Goal: Task Accomplishment & Management: Complete application form

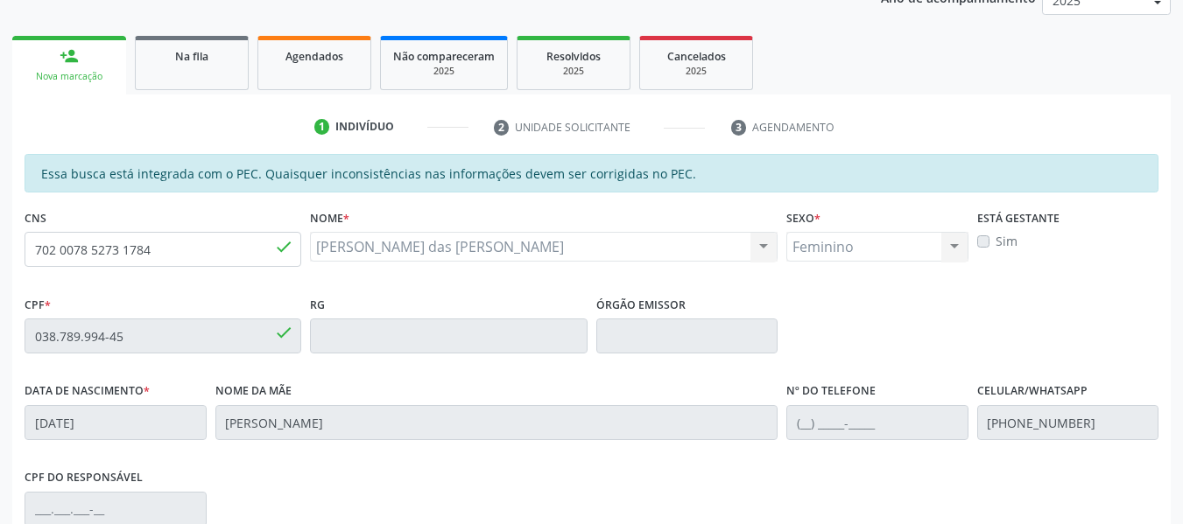
scroll to position [263, 0]
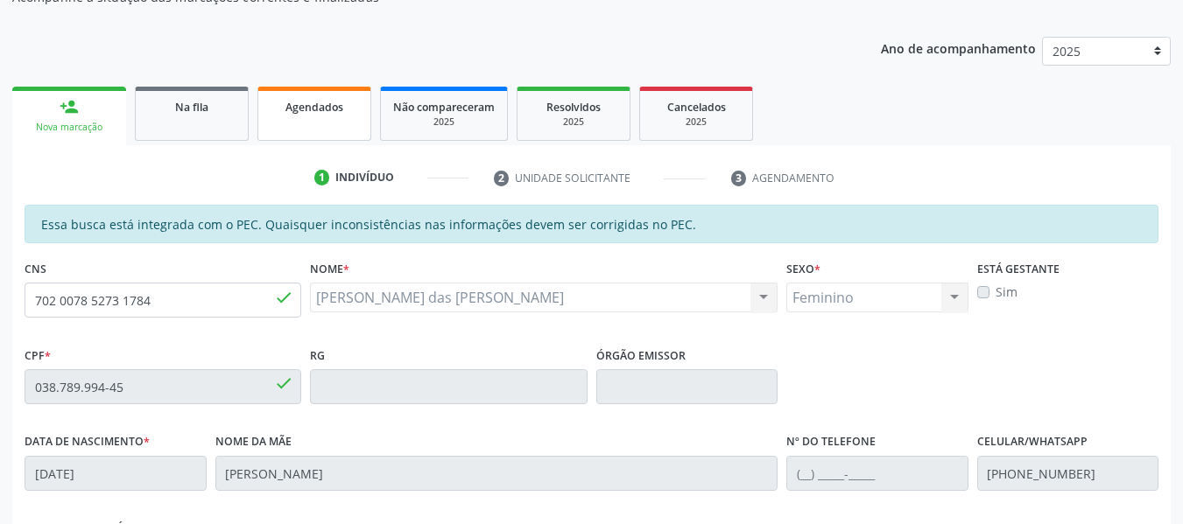
click at [281, 97] on div "Agendados" at bounding box center [314, 106] width 88 height 18
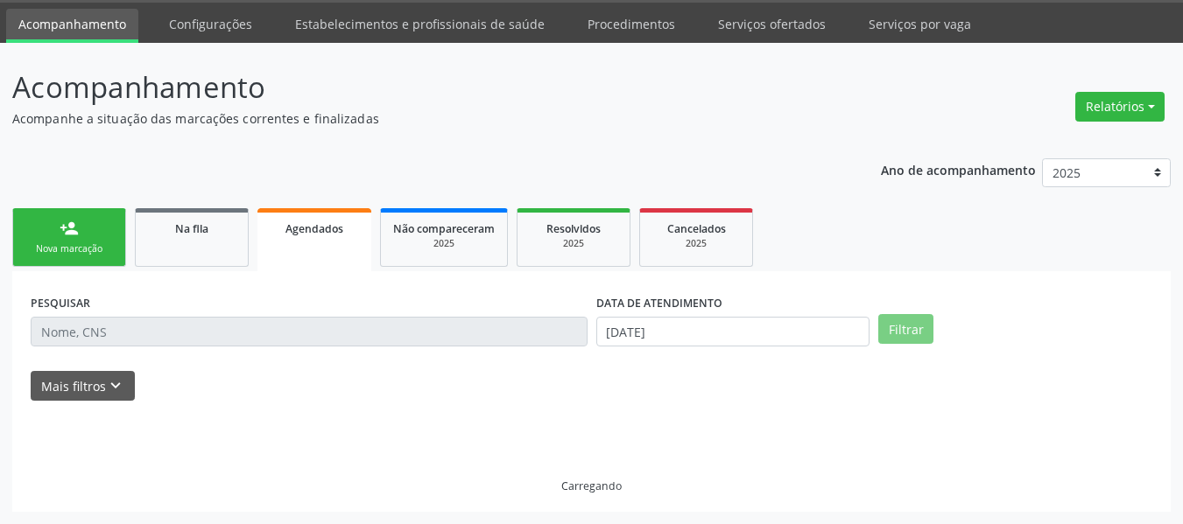
scroll to position [53, 0]
click at [62, 230] on div "person_add" at bounding box center [69, 228] width 19 height 19
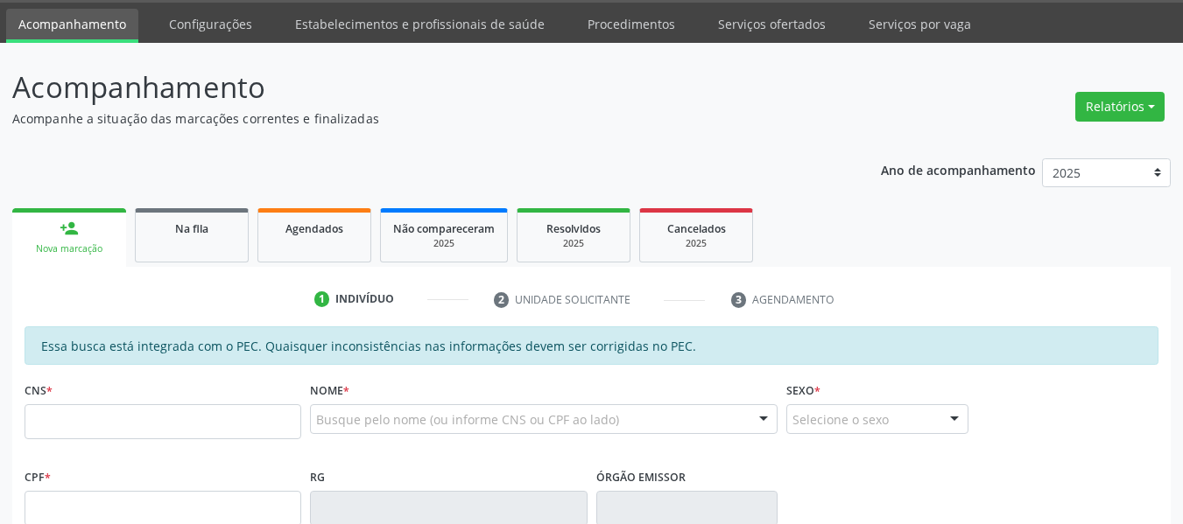
click at [62, 230] on div "person_add" at bounding box center [69, 228] width 19 height 19
click at [109, 436] on fieldset "CNS *" at bounding box center [163, 414] width 277 height 74
click at [102, 432] on input "text" at bounding box center [163, 421] width 277 height 35
type input "706 0038 4509 6342"
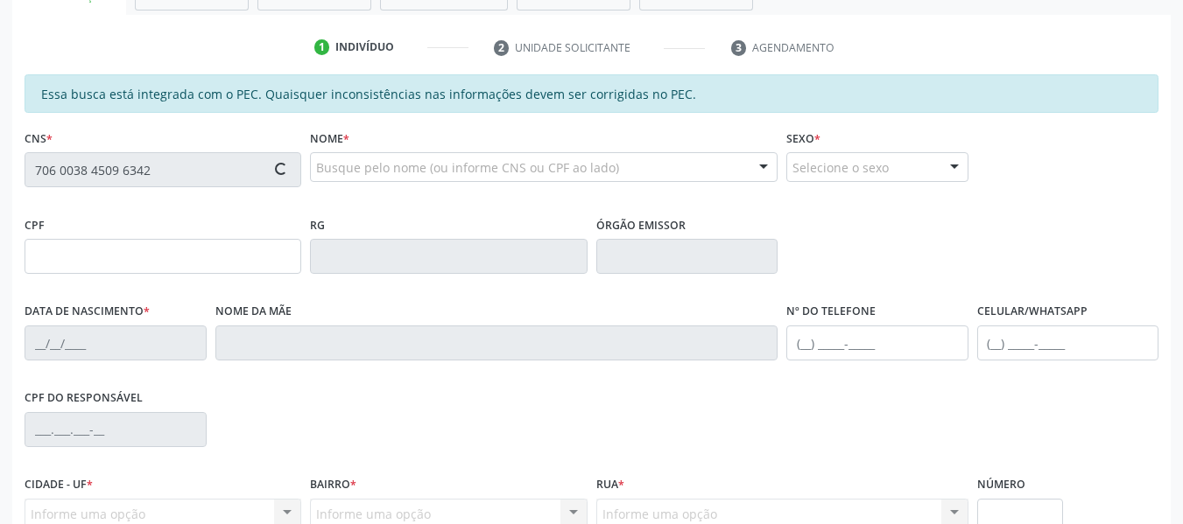
type input "042.254.174-50"
type input "[DATE]"
type input "[PERSON_NAME]"
type input "[PHONE_NUMBER]"
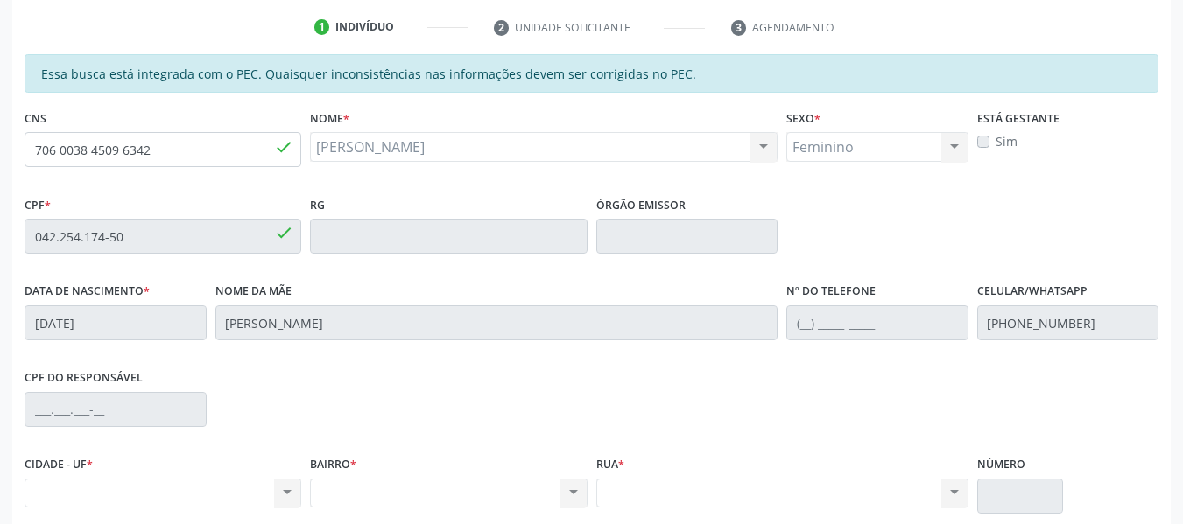
scroll to position [300, 0]
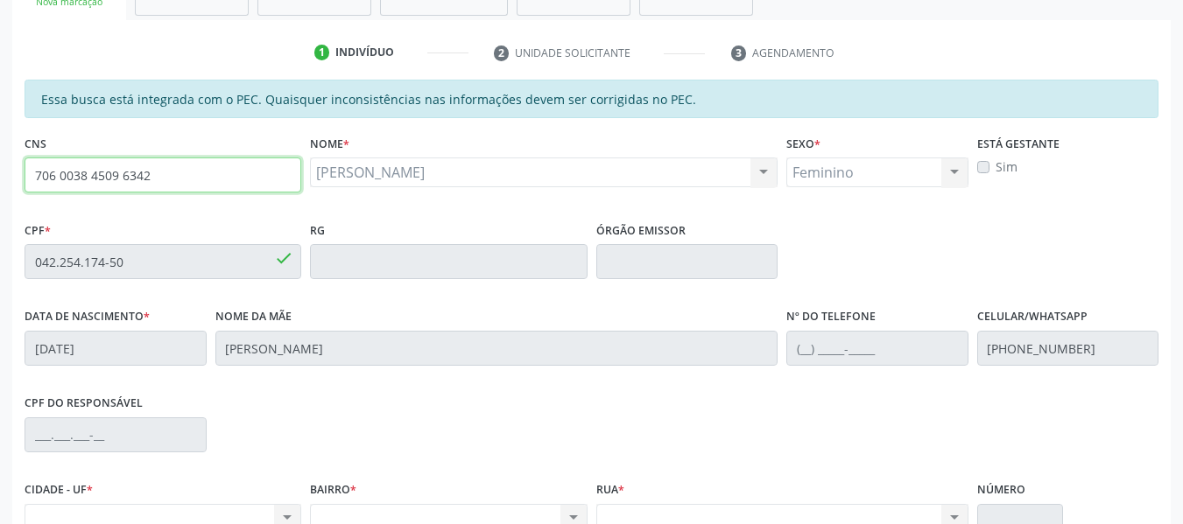
drag, startPoint x: 168, startPoint y: 178, endPoint x: 0, endPoint y: 186, distance: 168.3
click at [0, 186] on div "Acompanhamento Acompanhe a situação das marcações correntes e finalizadas Relat…" at bounding box center [591, 247] width 1183 height 903
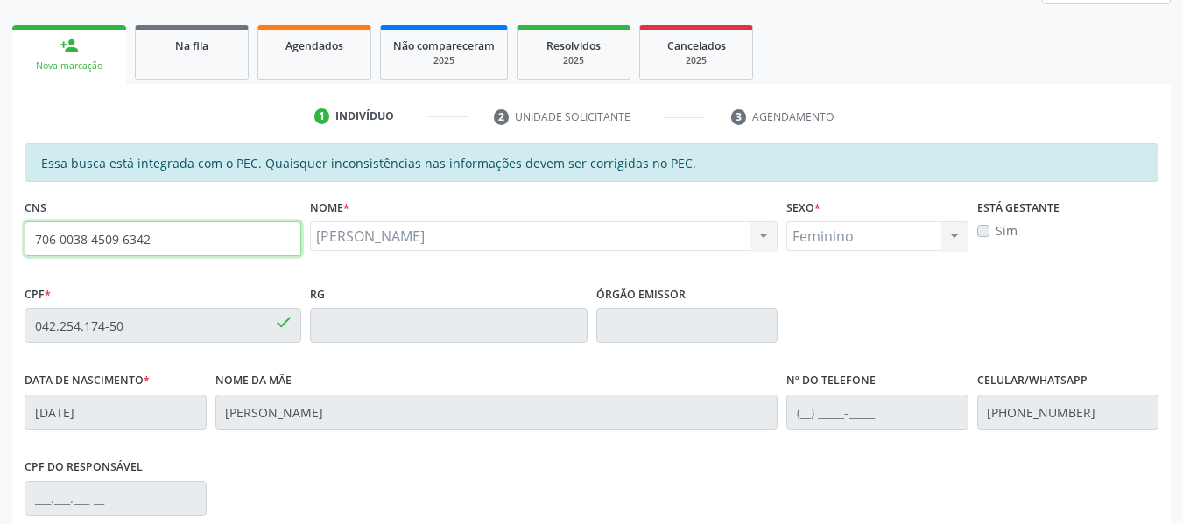
scroll to position [213, 0]
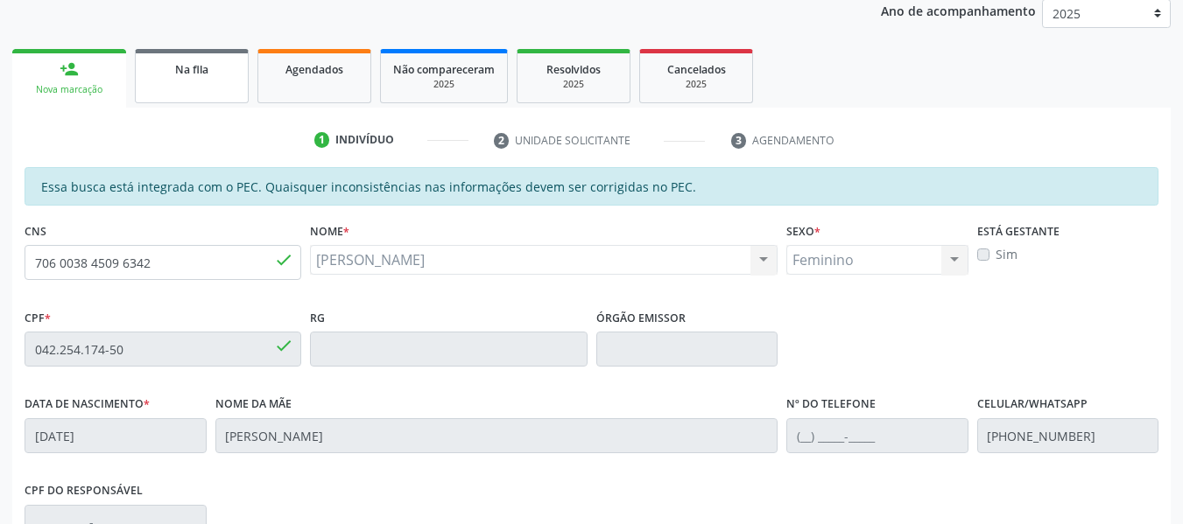
click at [214, 92] on link "Na fila" at bounding box center [192, 76] width 114 height 54
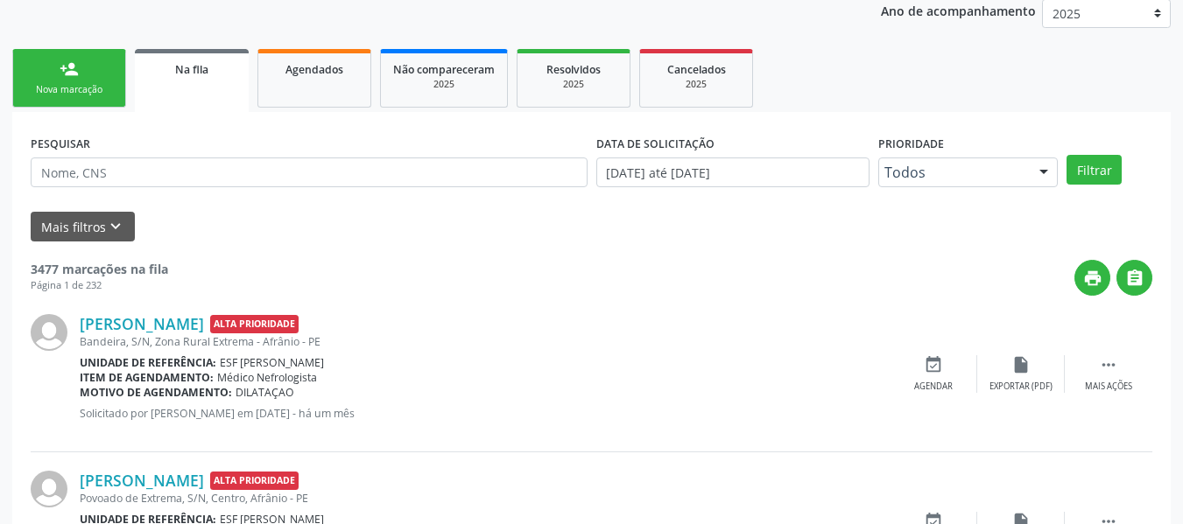
click at [84, 81] on link "person_add Nova marcação" at bounding box center [69, 78] width 114 height 59
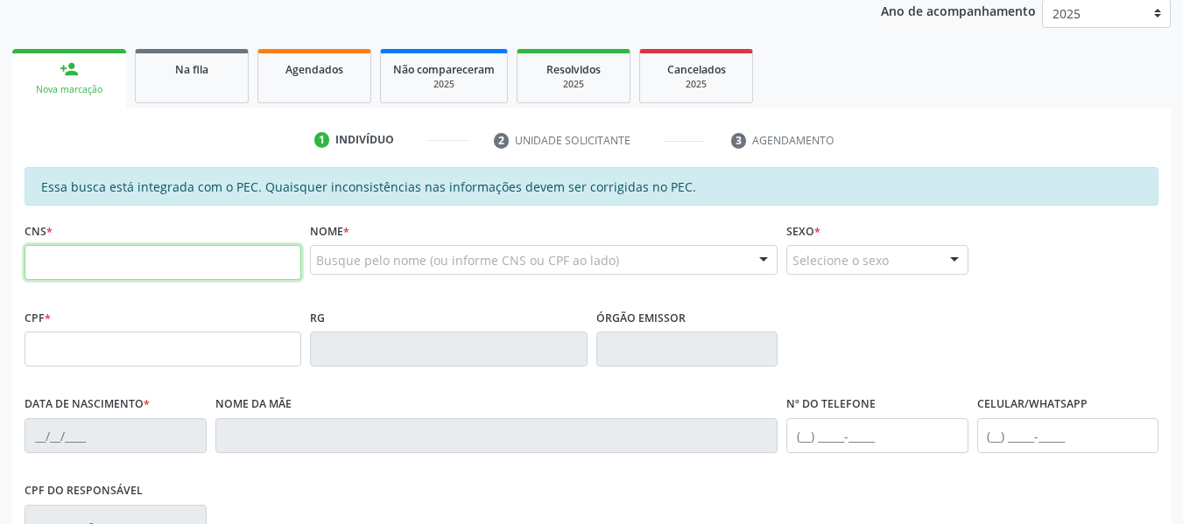
click at [109, 249] on input "text" at bounding box center [163, 262] width 277 height 35
type input "700 5035 8860 7951"
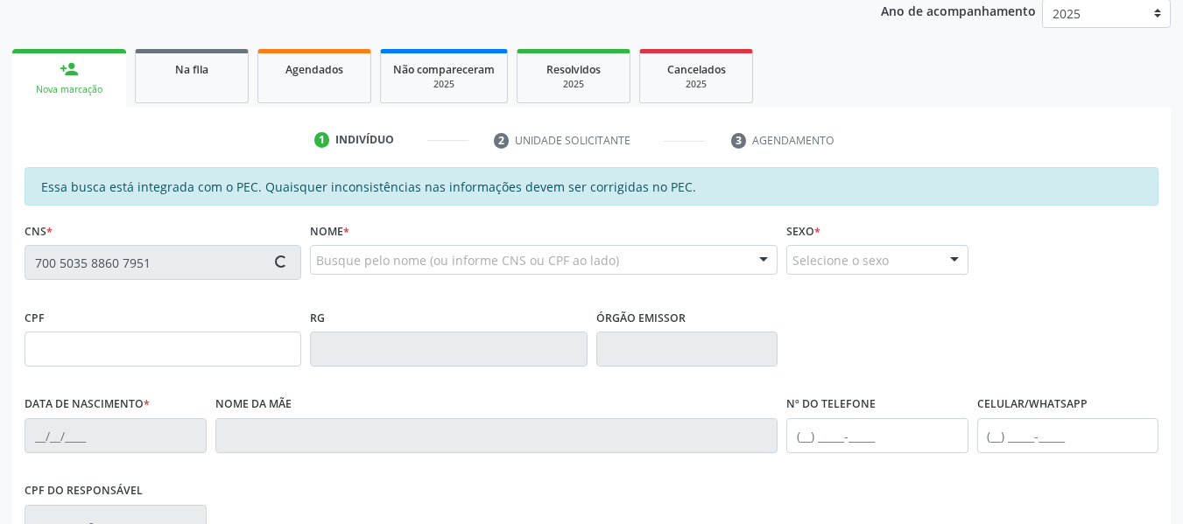
type input "[DATE]"
type input "[PERSON_NAME]"
type input "[PHONE_NUMBER]"
type input "S/N"
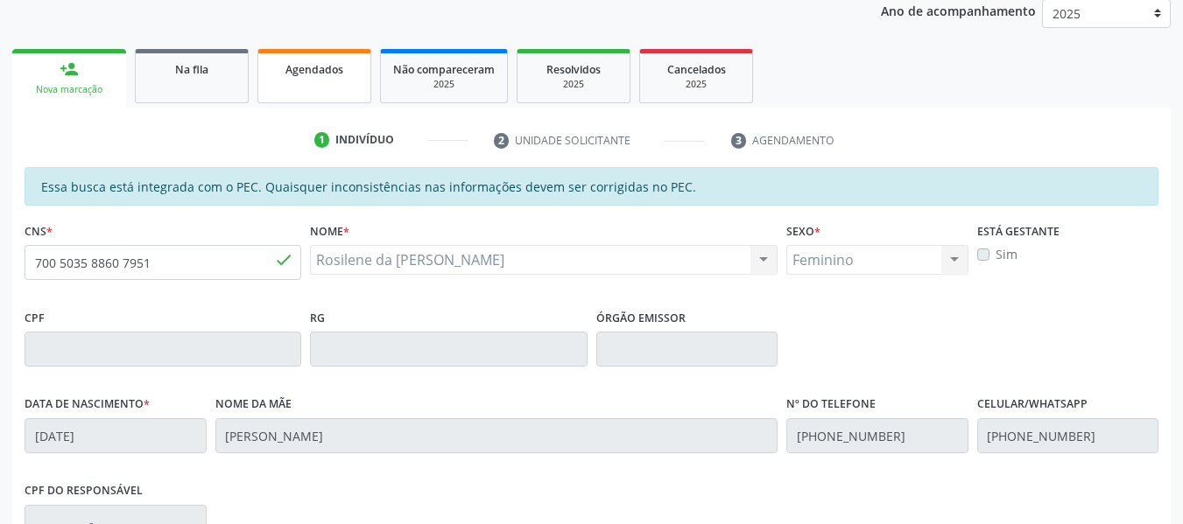
click at [304, 82] on link "Agendados" at bounding box center [314, 76] width 114 height 54
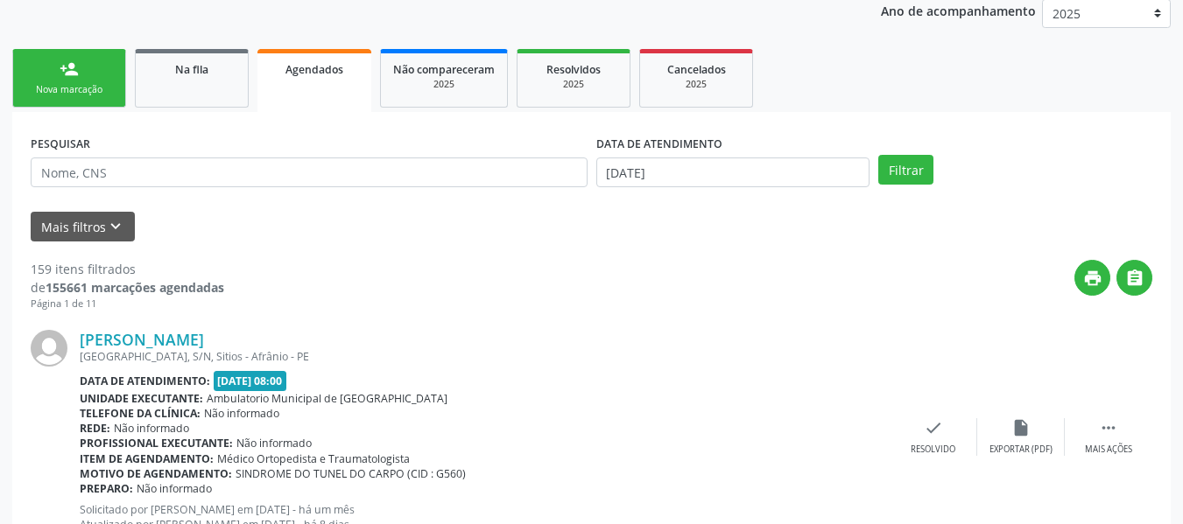
click at [88, 88] on div "Nova marcação" at bounding box center [69, 89] width 88 height 13
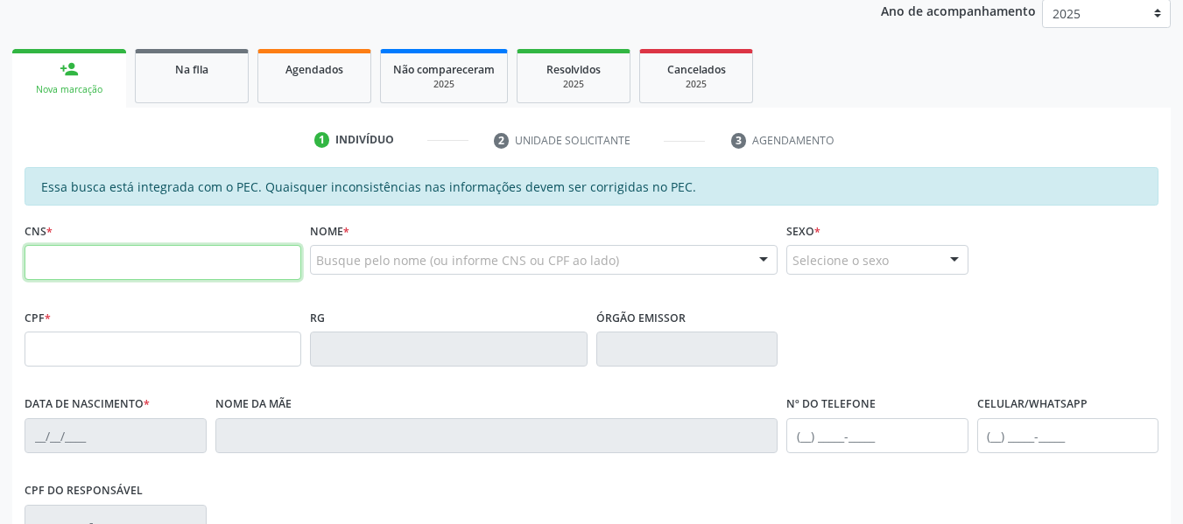
click at [229, 250] on input "text" at bounding box center [163, 262] width 277 height 35
type input "706 4051 8349 7087"
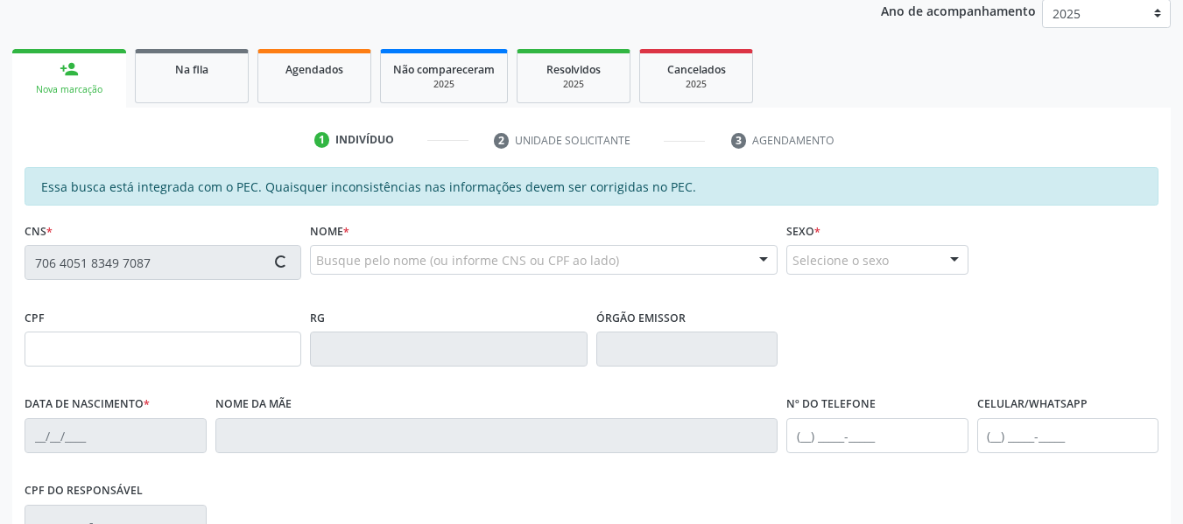
type input "398.260.904-68"
type input "[DATE]"
type input "[PERSON_NAME]"
type input "[PHONE_NUMBER]"
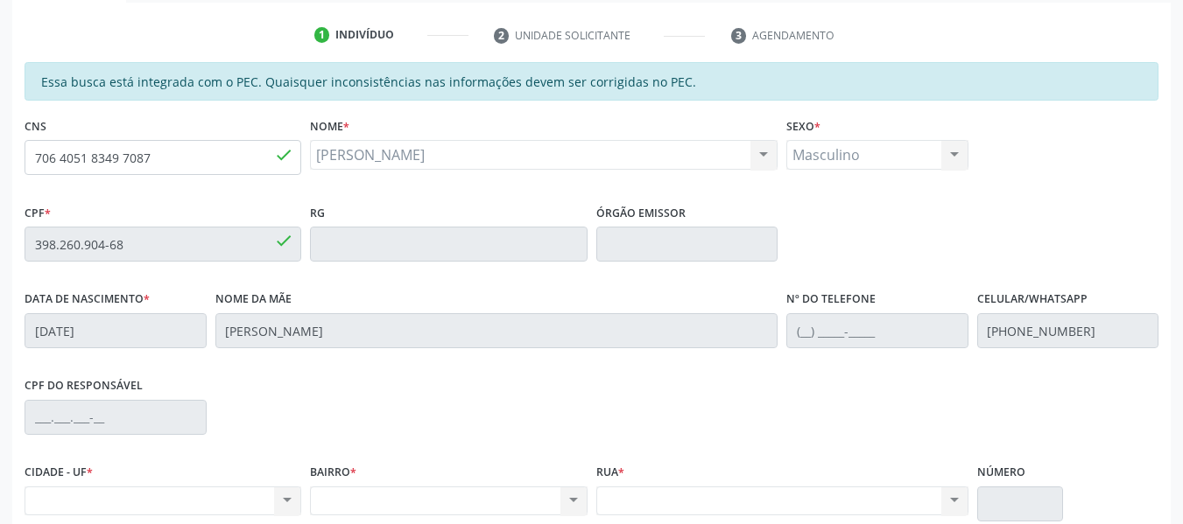
scroll to position [300, 0]
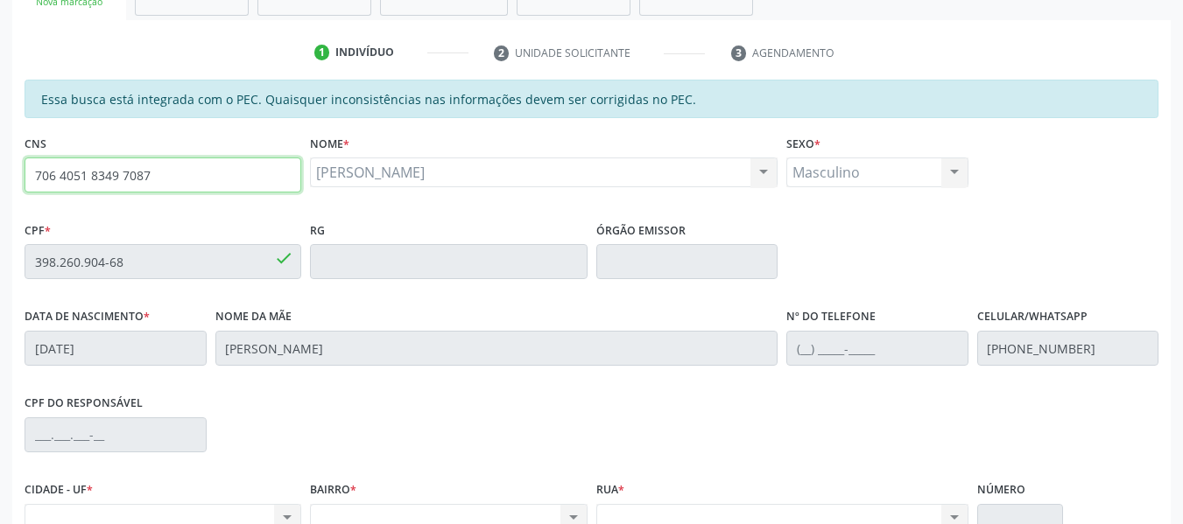
drag, startPoint x: 158, startPoint y: 175, endPoint x: 30, endPoint y: 171, distance: 127.9
click at [30, 171] on input "706 4051 8349 7087" at bounding box center [163, 175] width 277 height 35
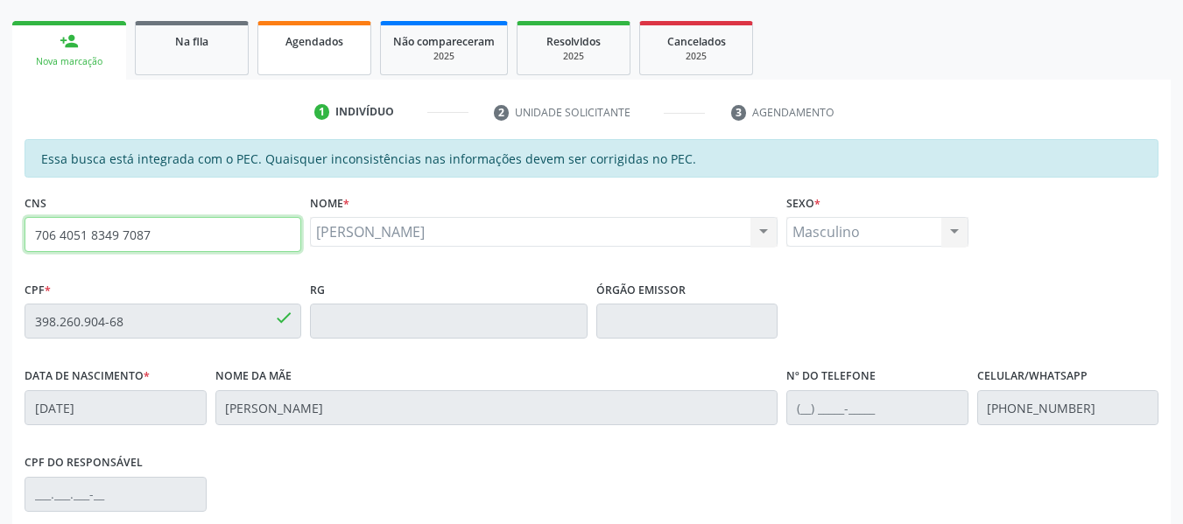
scroll to position [213, 0]
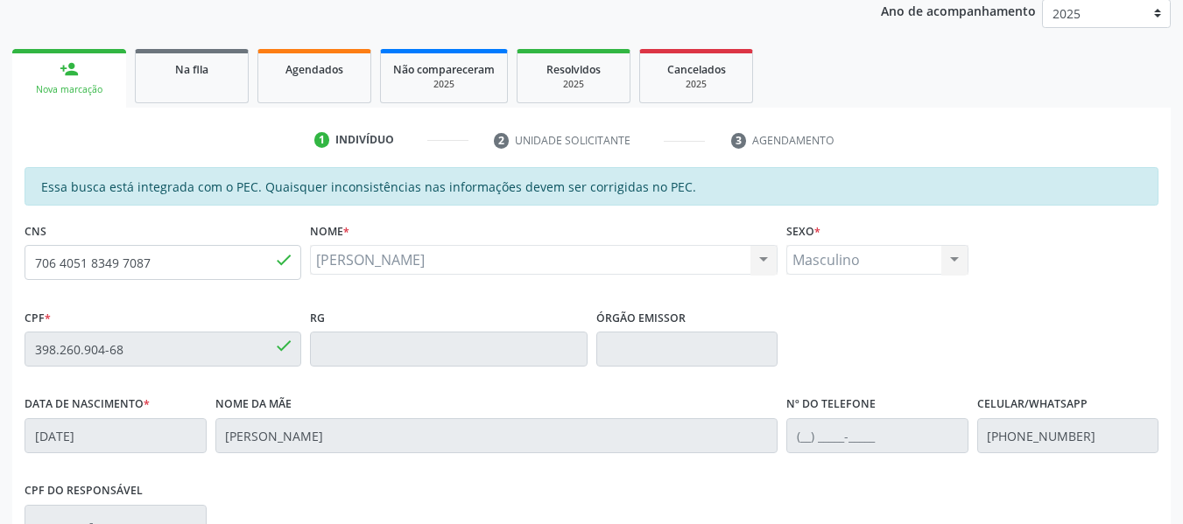
drag, startPoint x: 288, startPoint y: 80, endPoint x: 137, endPoint y: 130, distance: 158.9
click at [288, 80] on link "Agendados" at bounding box center [314, 76] width 114 height 54
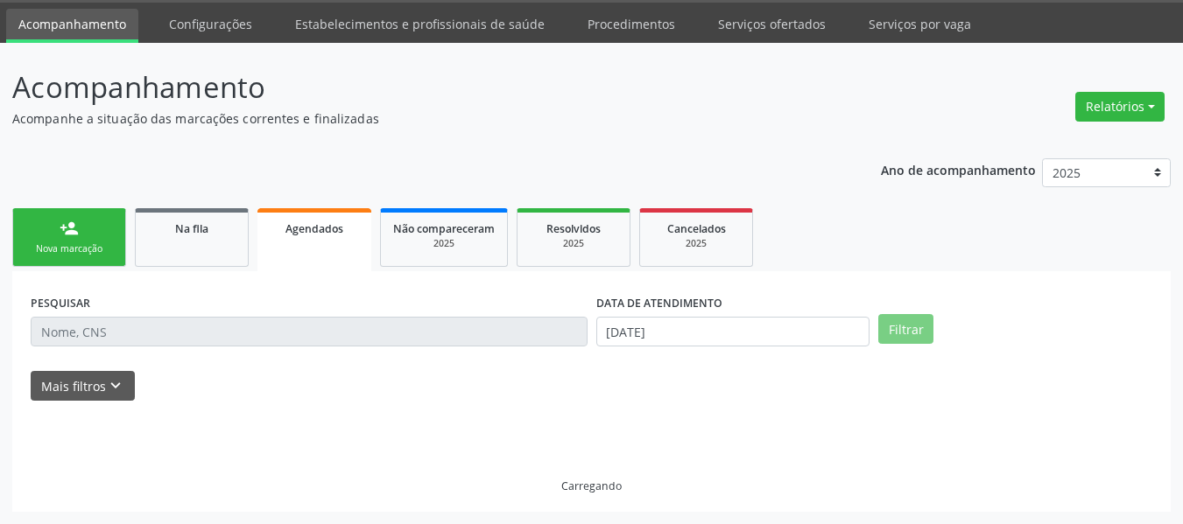
scroll to position [53, 0]
click at [29, 235] on link "person_add Nova marcação" at bounding box center [69, 237] width 114 height 59
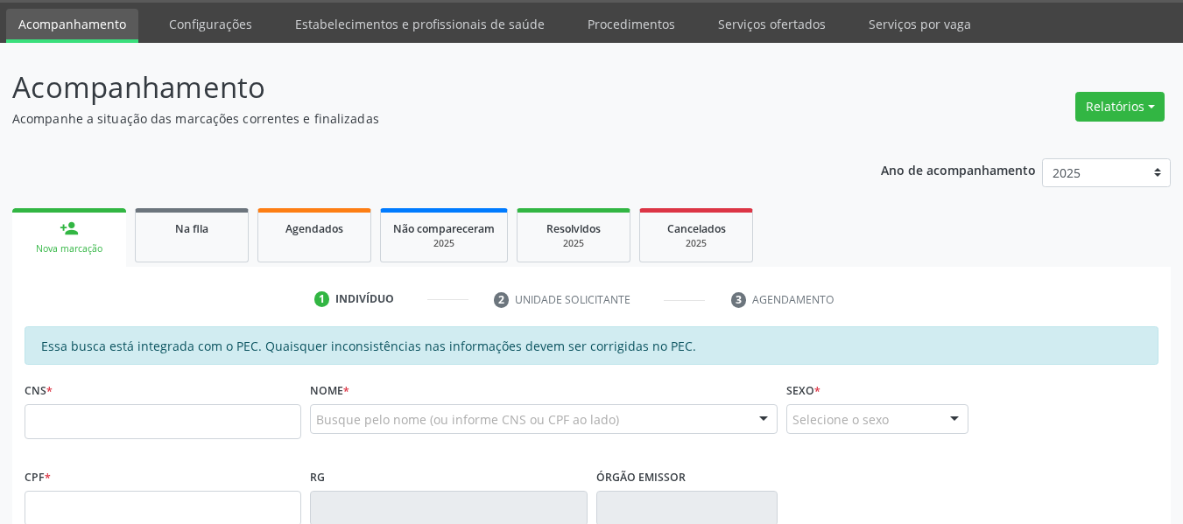
click at [29, 235] on link "person_add Nova marcação" at bounding box center [69, 237] width 114 height 59
click at [74, 424] on input "text" at bounding box center [163, 421] width 277 height 35
type input "706 4061 7761 7581"
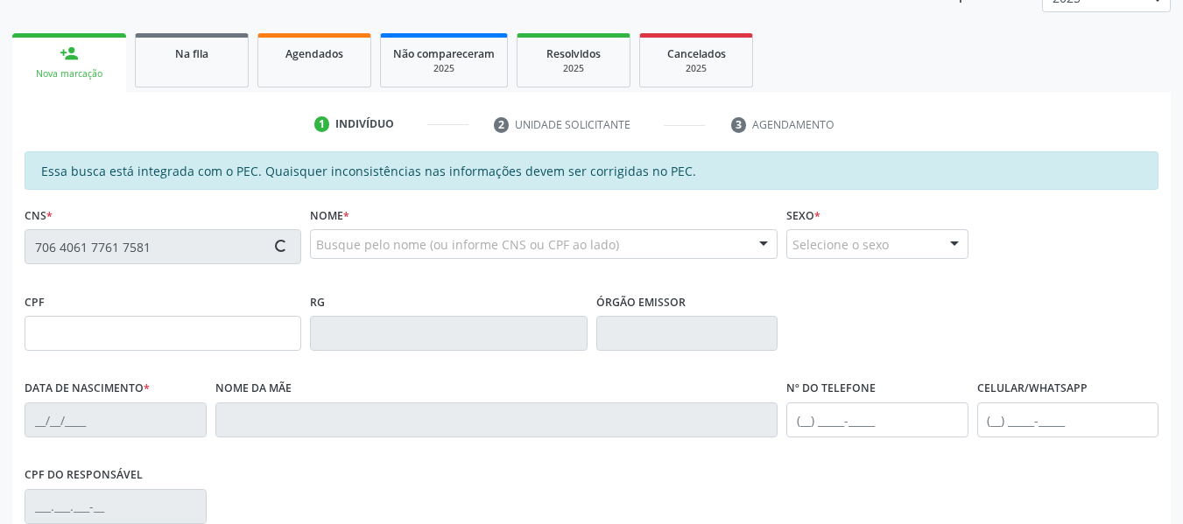
scroll to position [475, 0]
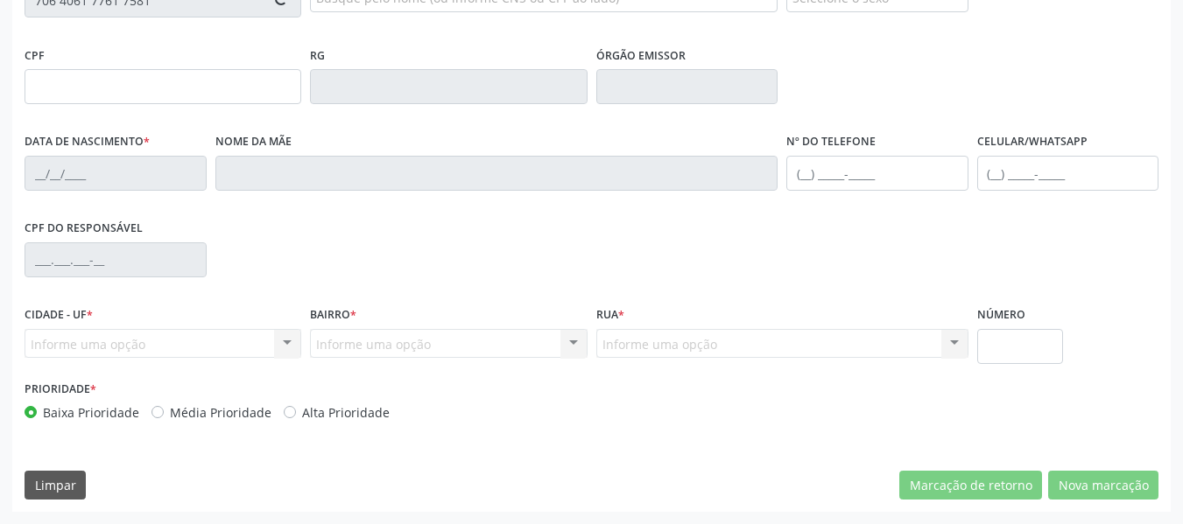
type input "166.280.438-51"
type input "[DATE]"
type input "[PERSON_NAME]"
type input "[PHONE_NUMBER]"
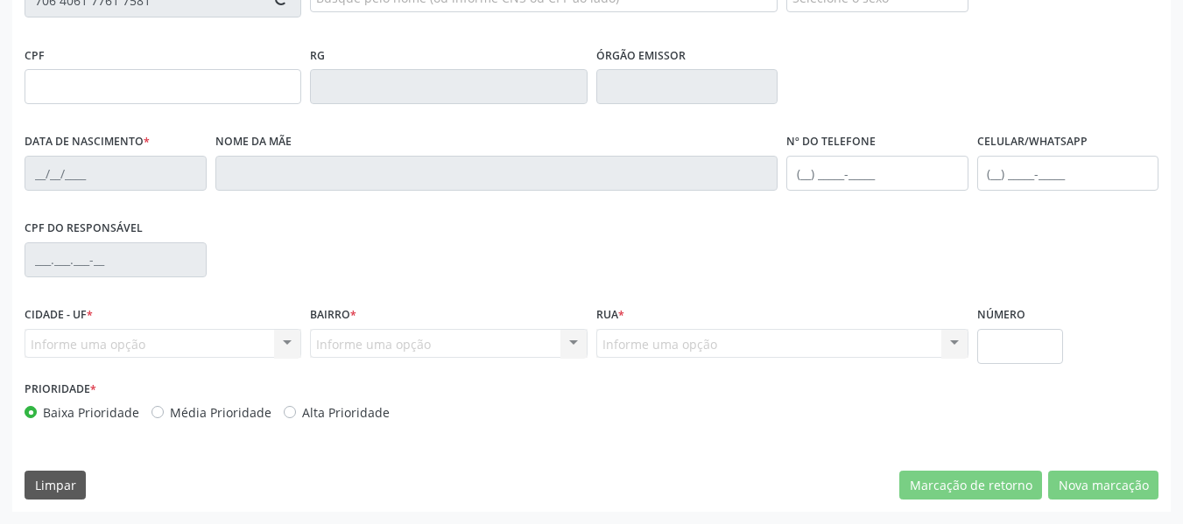
type input "S/N"
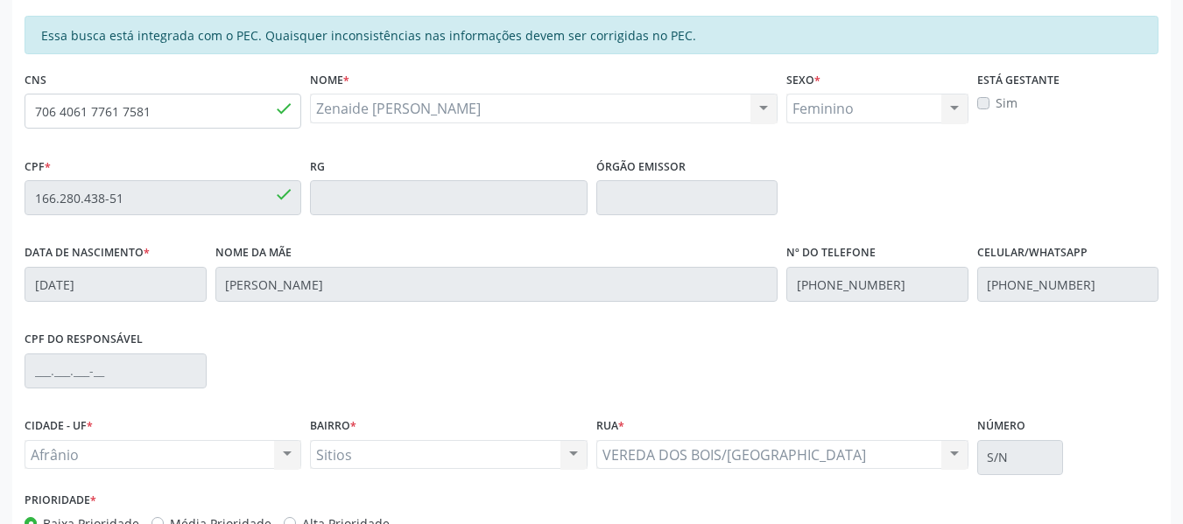
scroll to position [213, 0]
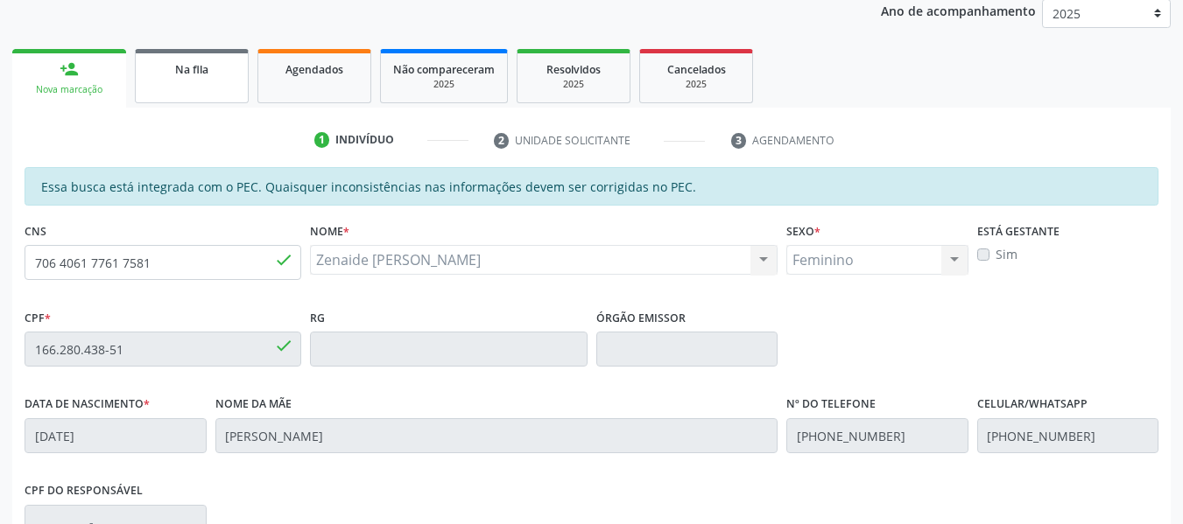
click at [214, 69] on div "Na fila" at bounding box center [192, 69] width 88 height 18
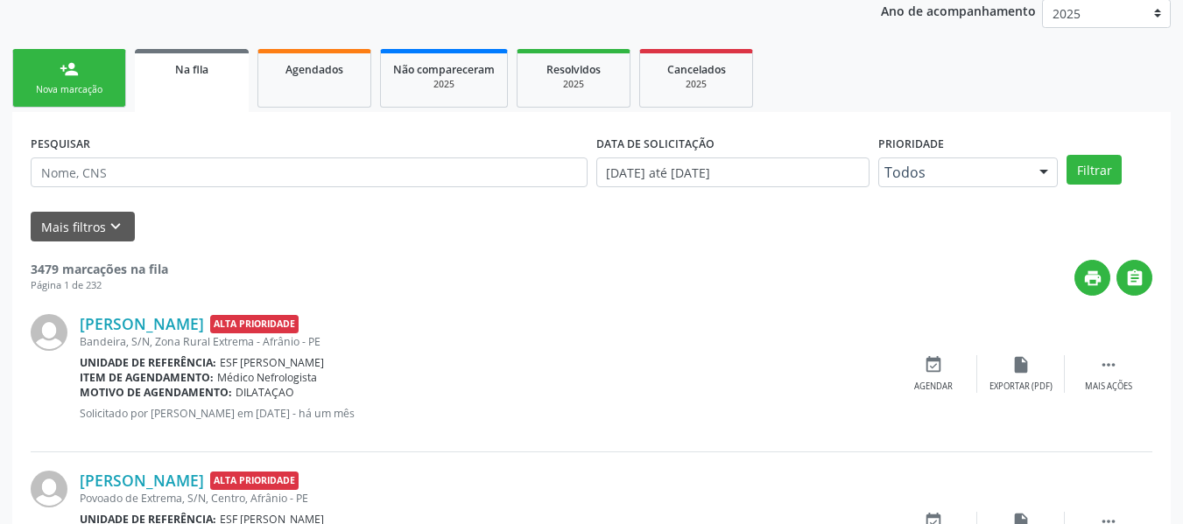
click at [42, 56] on link "person_add Nova marcação" at bounding box center [69, 78] width 114 height 59
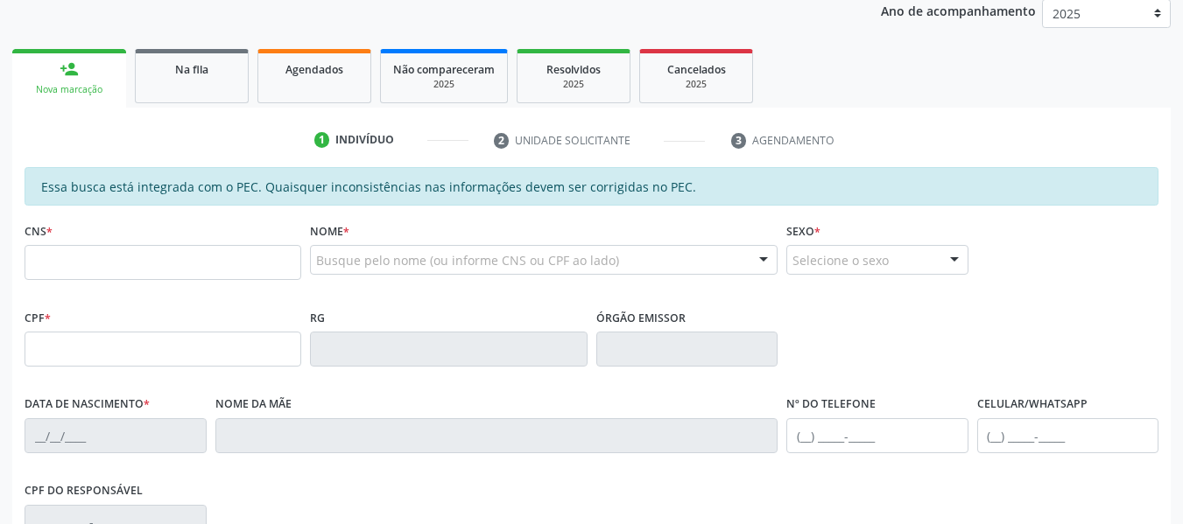
click at [70, 283] on fieldset "CNS *" at bounding box center [163, 255] width 277 height 74
click at [65, 278] on input "text" at bounding box center [163, 262] width 277 height 35
type input "706 4051 8349 7087"
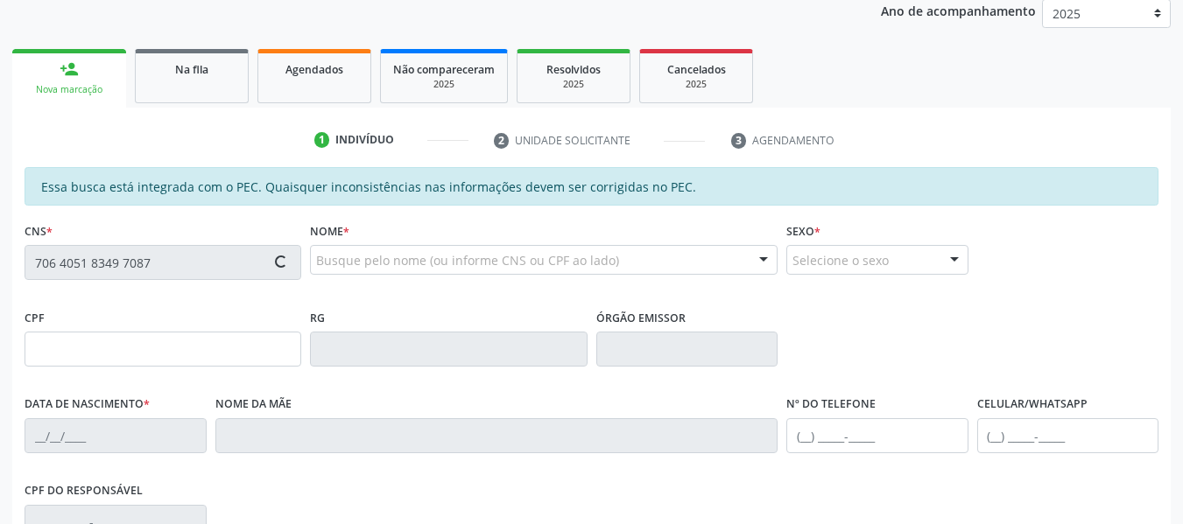
type input "398.260.904-68"
type input "[DATE]"
type input "[PERSON_NAME]"
type input "[PHONE_NUMBER]"
type input "S/N"
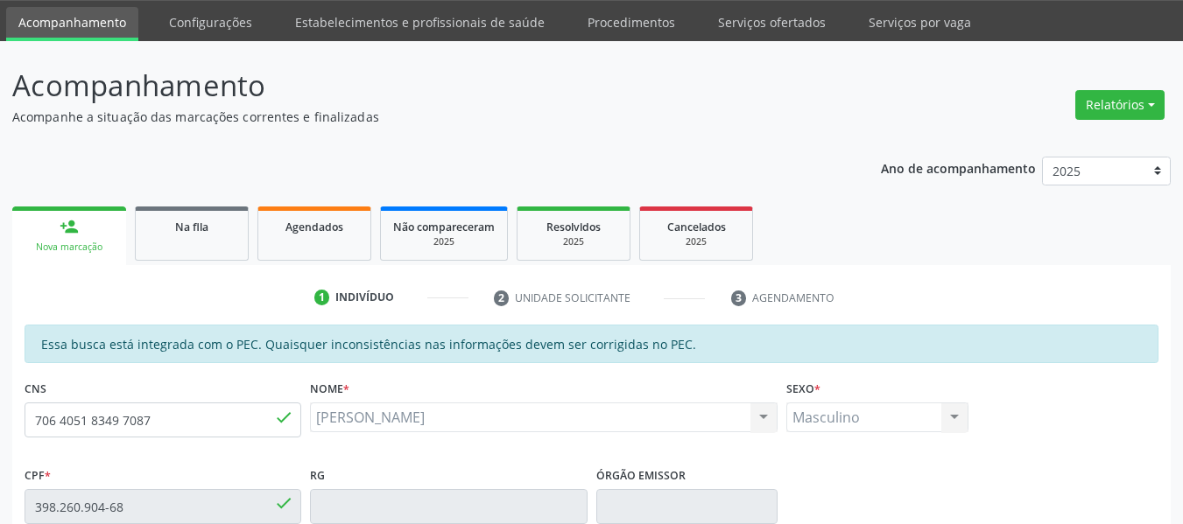
scroll to position [0, 0]
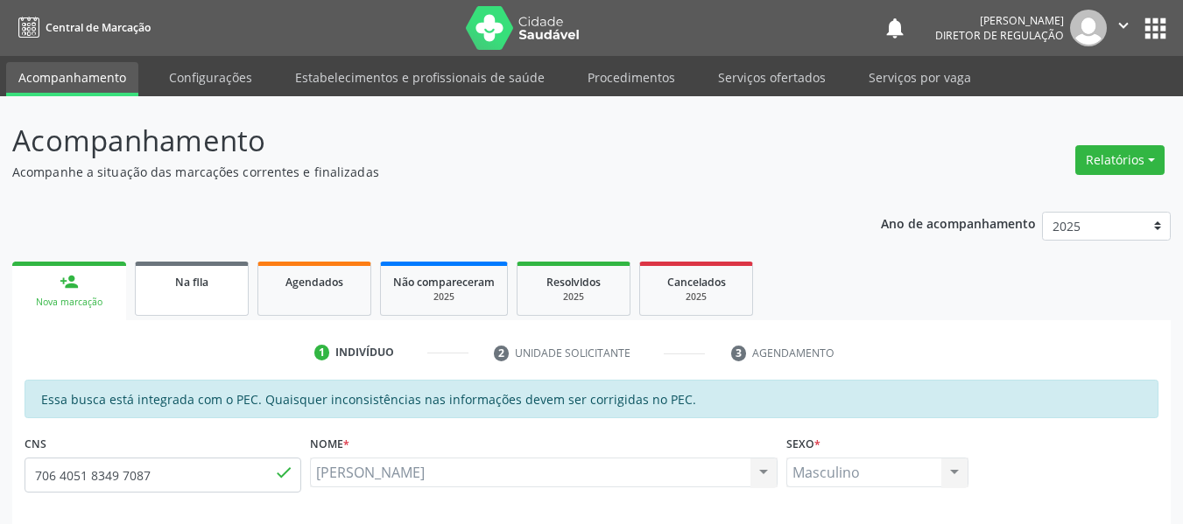
click at [201, 291] on link "Na fila" at bounding box center [192, 289] width 114 height 54
click at [189, 302] on link "Na fila" at bounding box center [192, 289] width 114 height 54
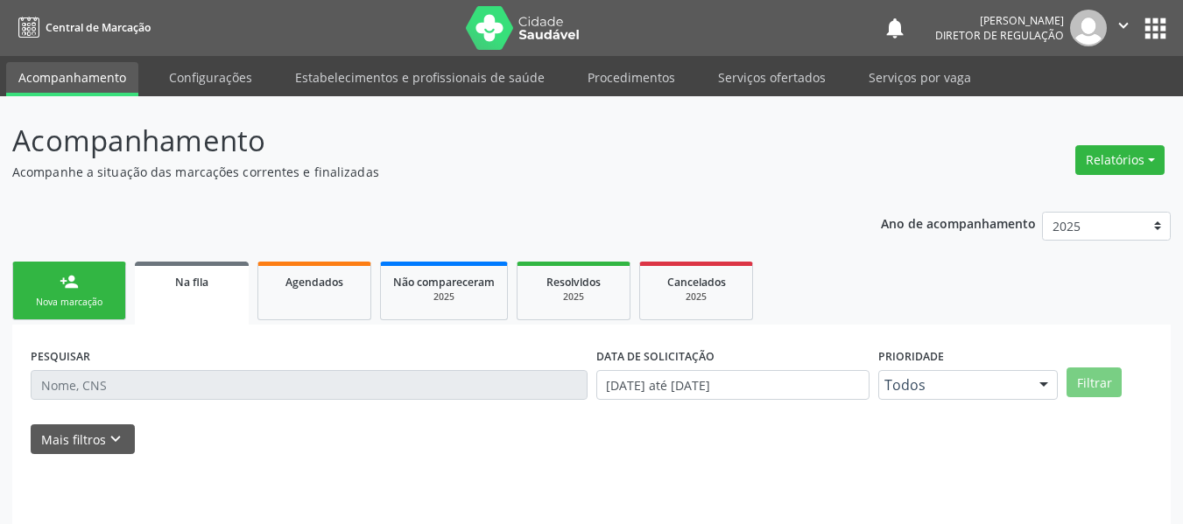
click at [189, 302] on link "Na fila" at bounding box center [192, 293] width 114 height 63
click at [50, 270] on link "person_add Nova marcação" at bounding box center [69, 291] width 114 height 59
click at [53, 302] on div "Nova marcação" at bounding box center [69, 302] width 88 height 13
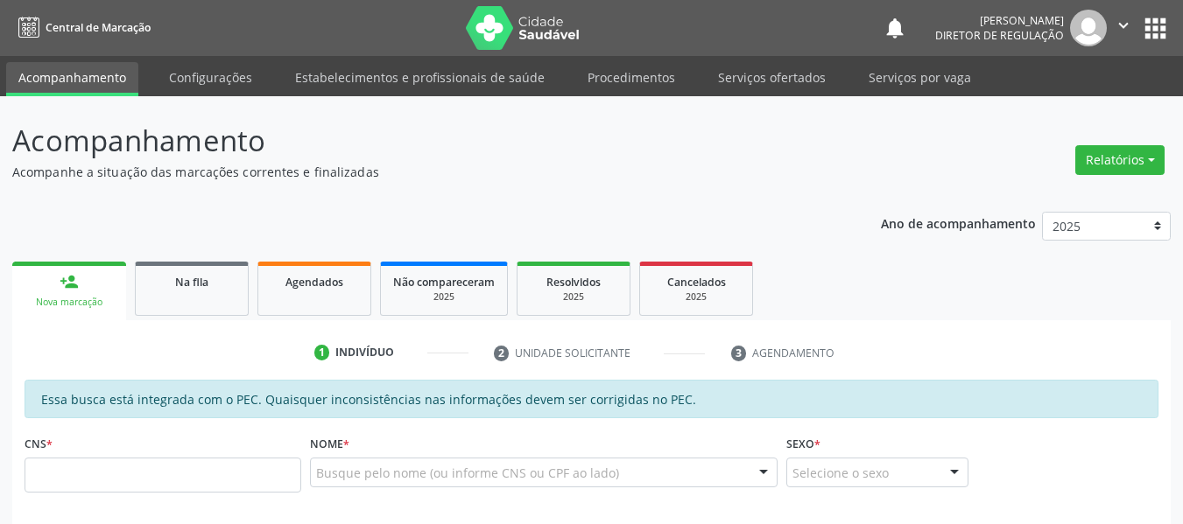
click at [53, 302] on div "Nova marcação" at bounding box center [69, 302] width 89 height 13
click at [85, 436] on div "CNS *" at bounding box center [163, 462] width 277 height 62
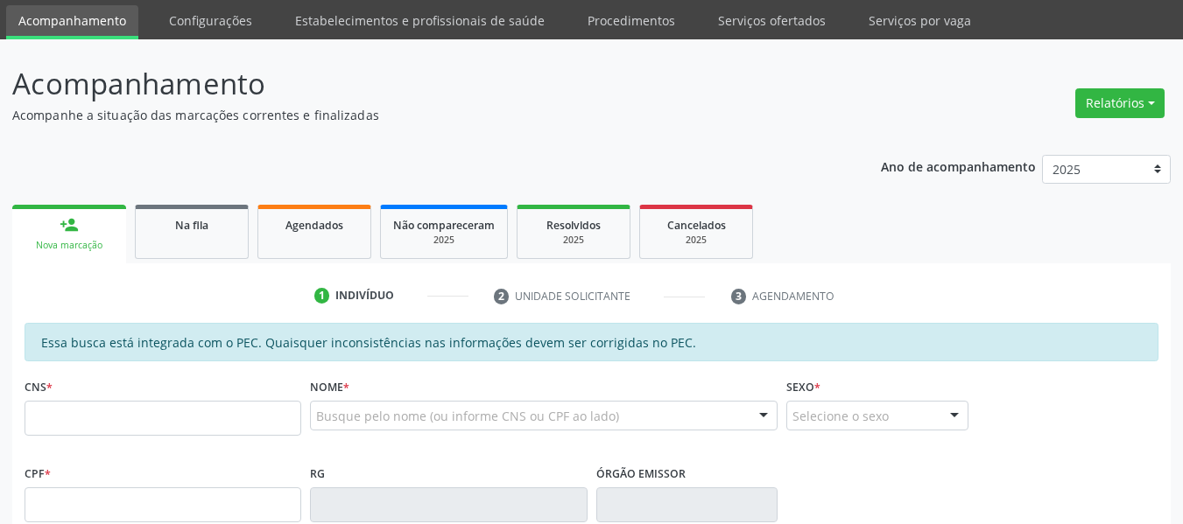
scroll to position [88, 0]
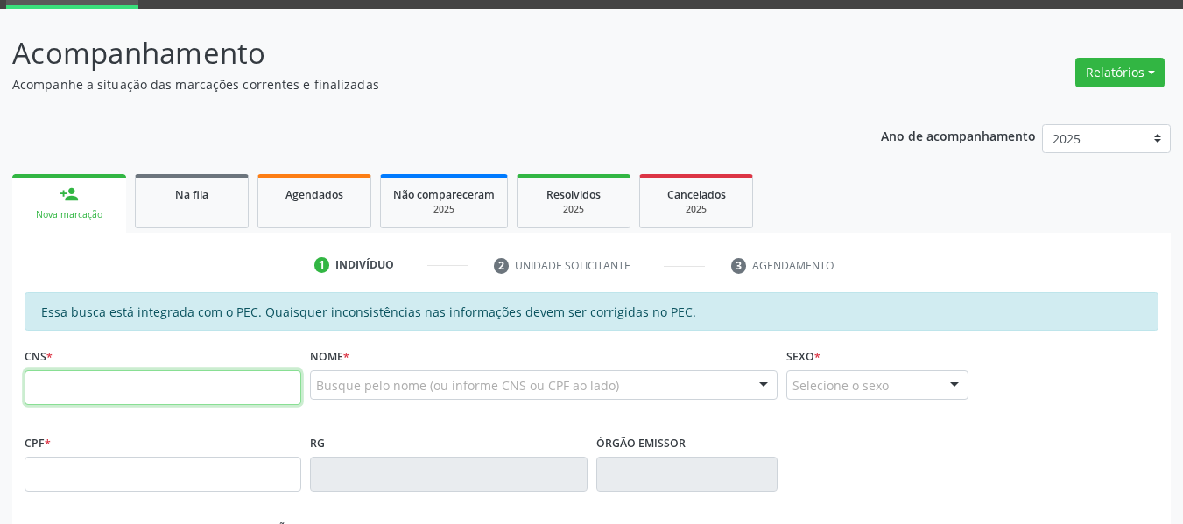
click at [75, 384] on input "text" at bounding box center [163, 387] width 277 height 35
type input "700 0600 1960 1306"
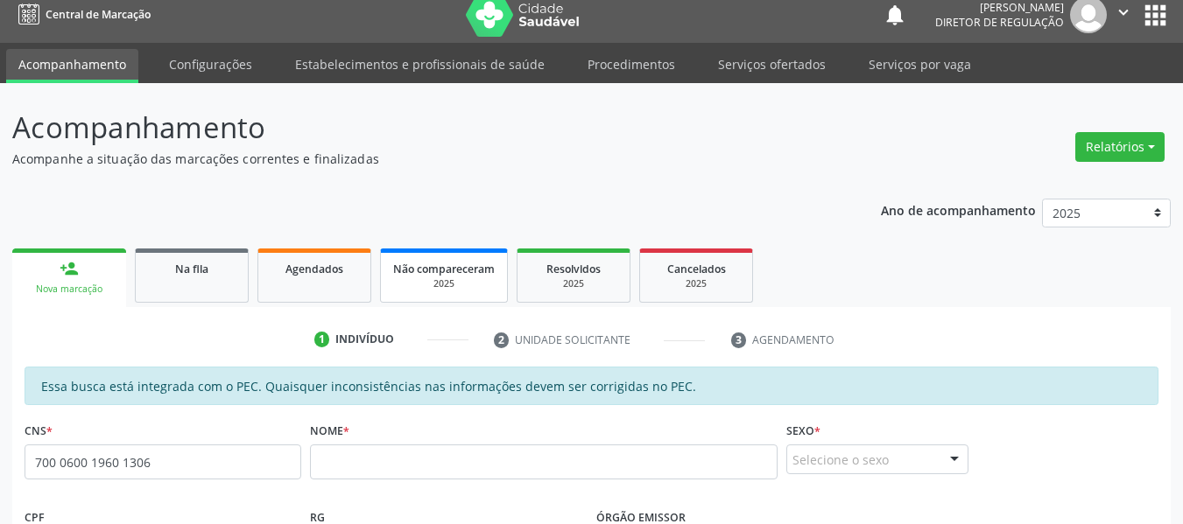
scroll to position [0, 0]
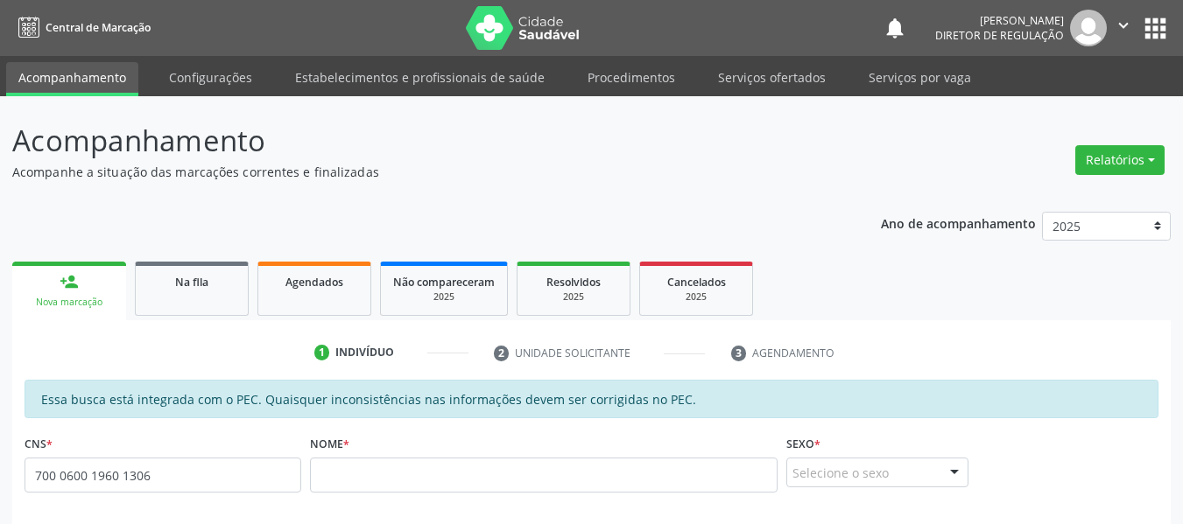
click at [1154, 28] on button "apps" at bounding box center [1155, 28] width 31 height 31
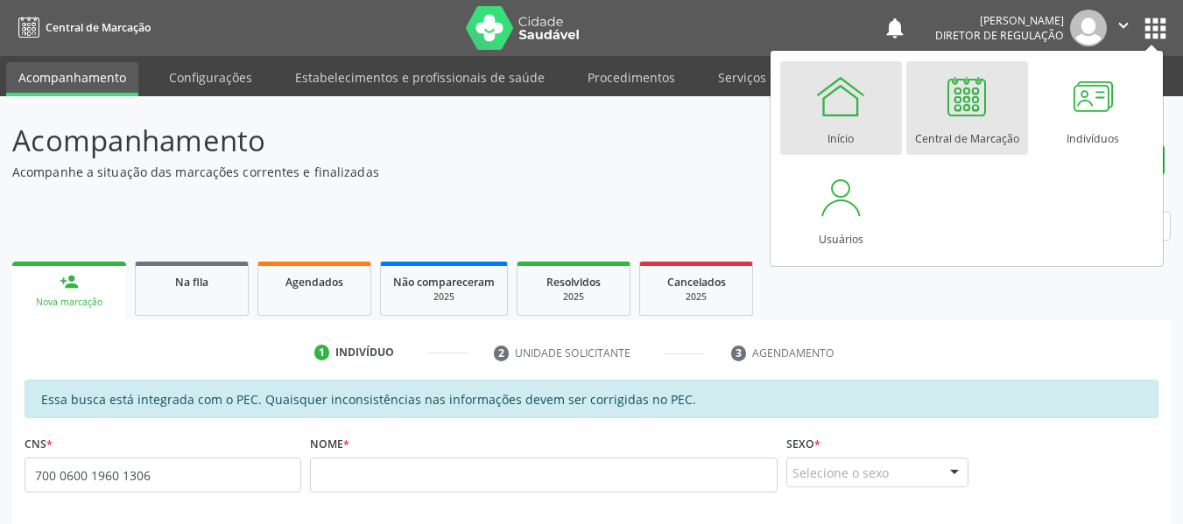
click at [825, 85] on div at bounding box center [840, 96] width 53 height 53
